Goal: Transaction & Acquisition: Subscribe to service/newsletter

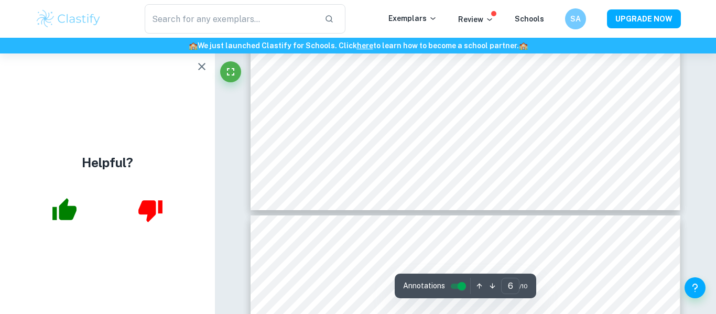
scroll to position [3355, 0]
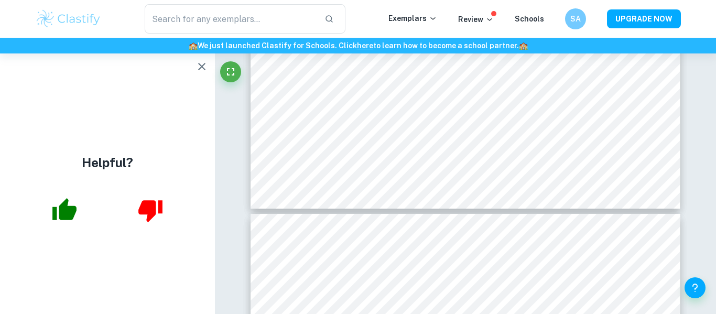
click at [65, 214] on icon "button" at bounding box center [64, 209] width 24 height 22
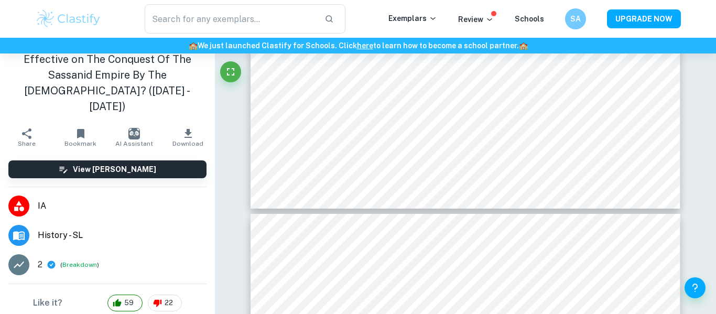
scroll to position [0, 0]
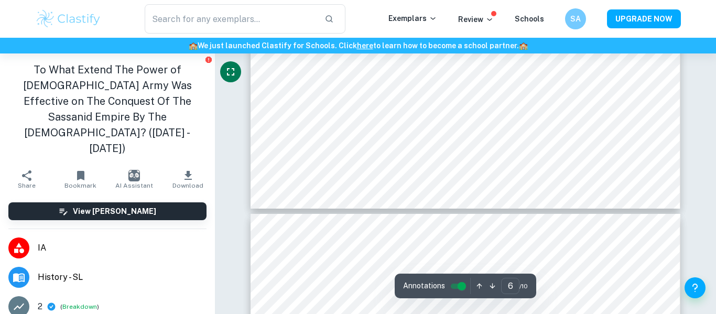
click at [228, 69] on icon "Fullscreen" at bounding box center [230, 71] width 7 height 7
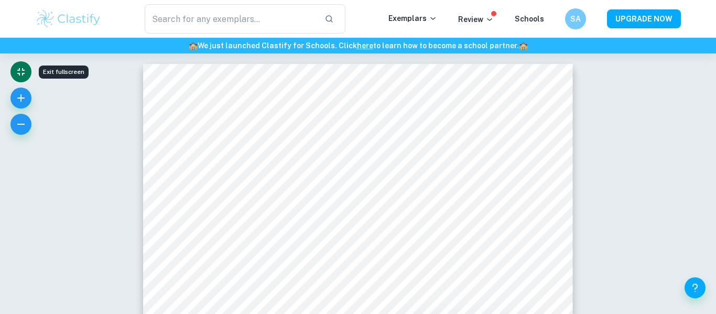
click at [21, 74] on icon "Exit fullscreen" at bounding box center [21, 72] width 13 height 13
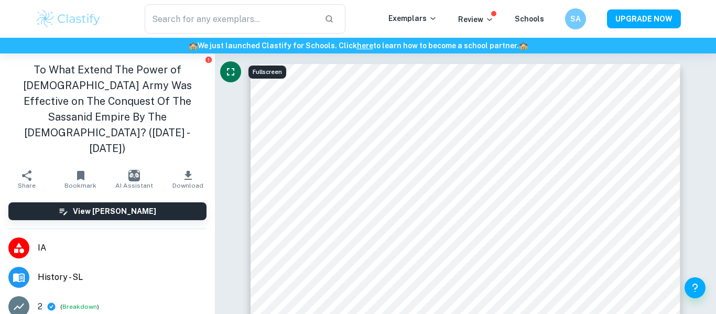
click at [182, 169] on icon "button" at bounding box center [188, 175] width 13 height 13
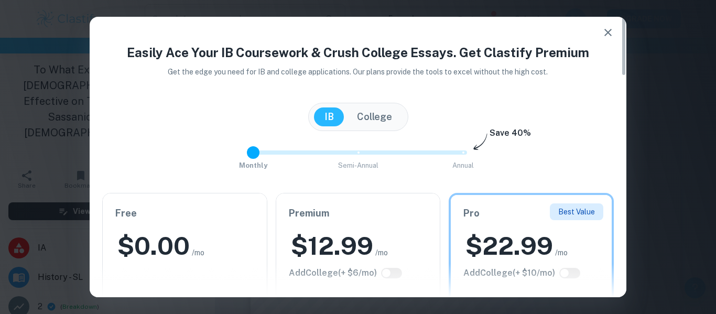
type input "2"
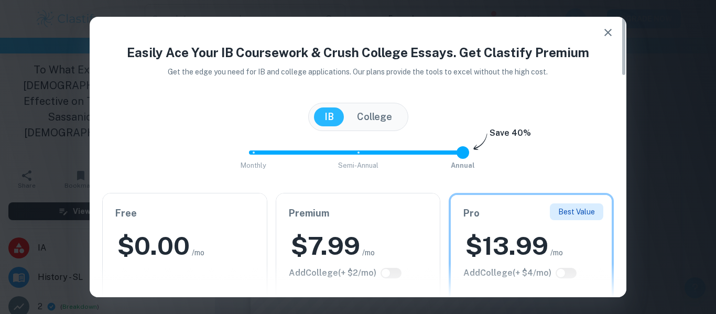
drag, startPoint x: 461, startPoint y: 156, endPoint x: 456, endPoint y: 161, distance: 7.8
click at [457, 159] on span at bounding box center [463, 152] width 13 height 13
drag, startPoint x: 623, startPoint y: 63, endPoint x: 598, endPoint y: -1, distance: 68.7
click at [598, 0] on div "Easily Ace Your IB Coursework & Crush College Essays. Get Clastify Premium Get …" at bounding box center [358, 157] width 716 height 314
click at [371, 111] on button "College" at bounding box center [375, 116] width 56 height 19
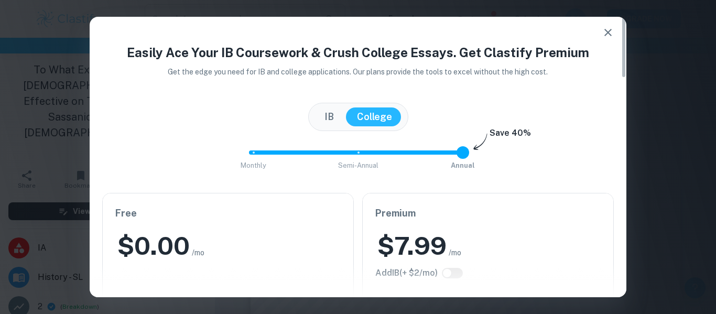
click at [326, 120] on button "IB" at bounding box center [329, 116] width 30 height 19
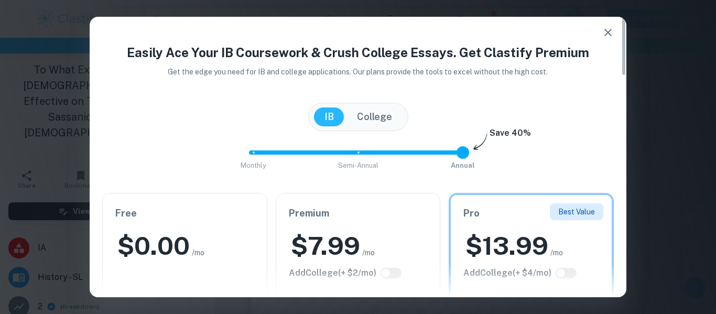
click at [617, 31] on button "button" at bounding box center [608, 32] width 21 height 21
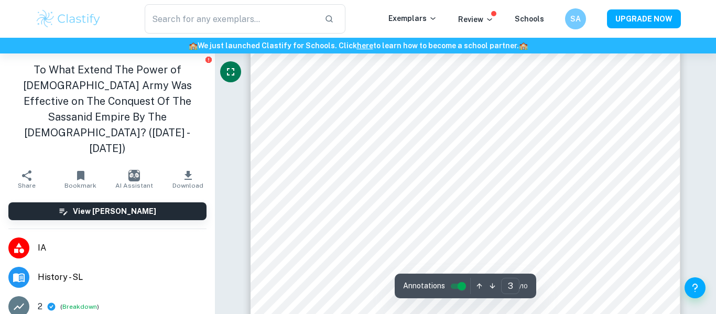
scroll to position [1282, 0]
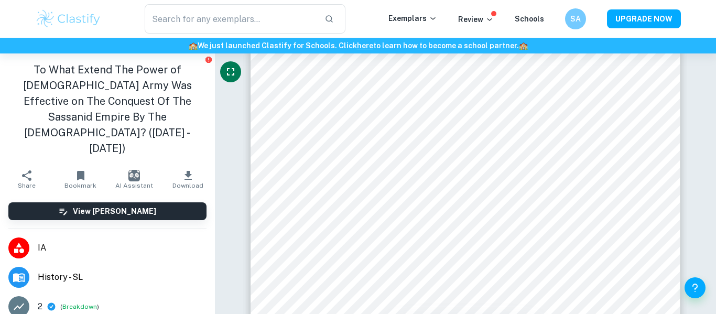
click at [231, 77] on icon "Fullscreen" at bounding box center [230, 72] width 13 height 13
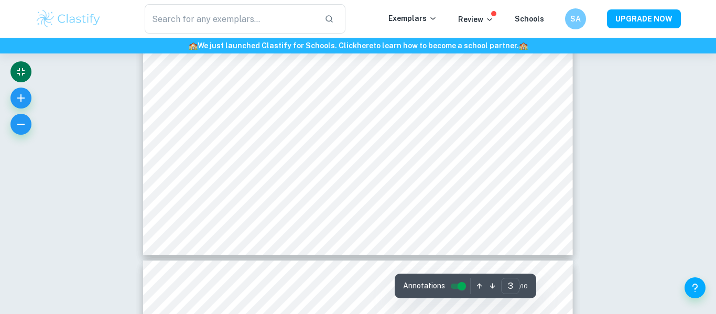
scroll to position [1625, 0]
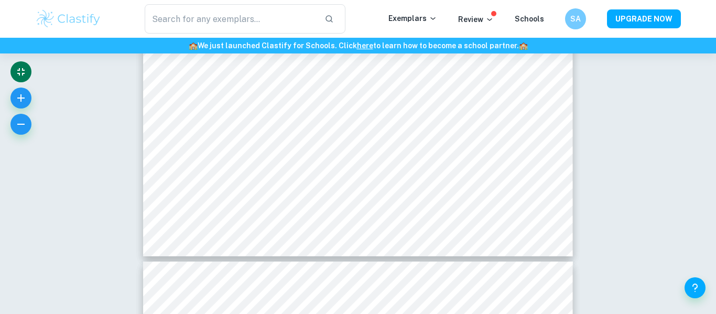
click at [17, 68] on icon "Exit fullscreen" at bounding box center [21, 72] width 13 height 13
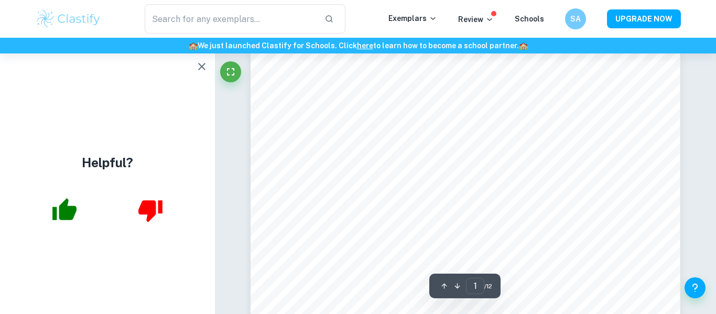
scroll to position [29, 0]
click at [204, 63] on icon "button" at bounding box center [202, 66] width 13 height 13
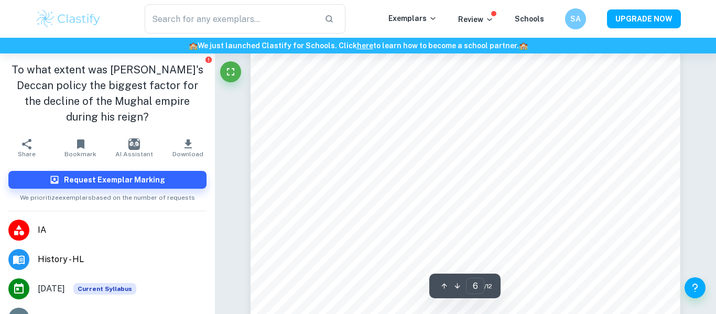
scroll to position [3272, 0]
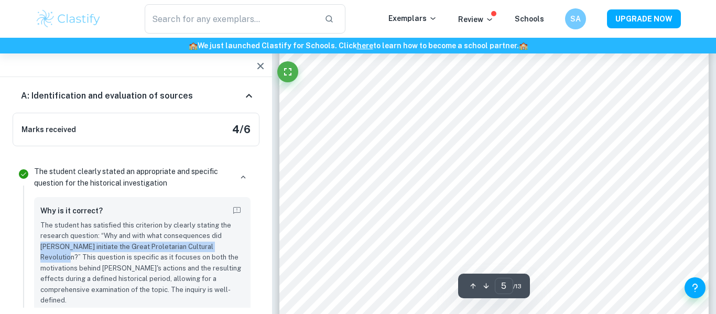
scroll to position [2447, 0]
